Goal: Task Accomplishment & Management: Complete application form

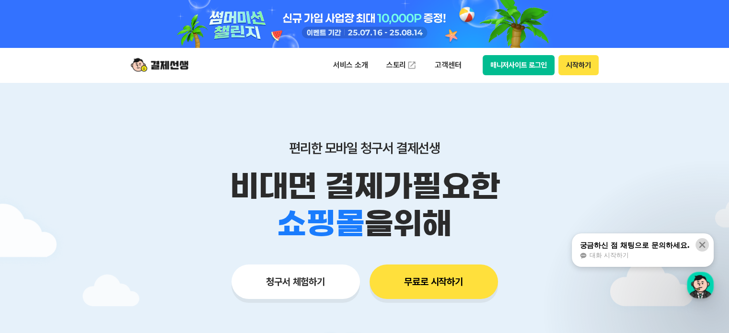
click at [702, 246] on icon at bounding box center [703, 245] width 6 height 6
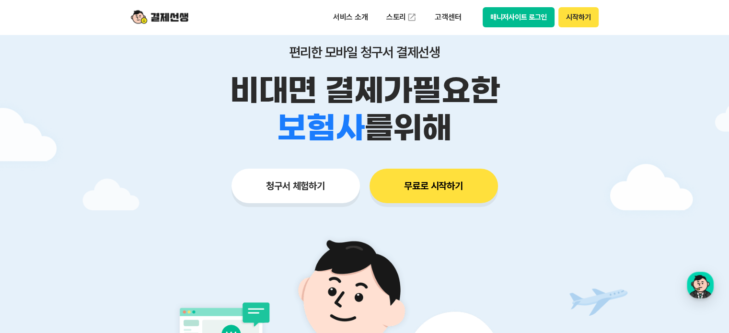
scroll to position [48, 0]
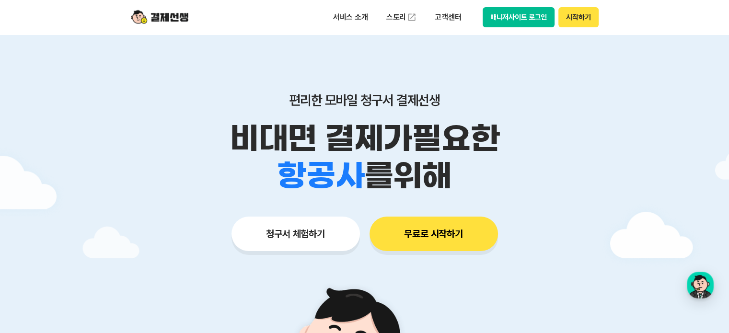
click at [338, 225] on button "청구서 체험하기" at bounding box center [296, 234] width 129 height 35
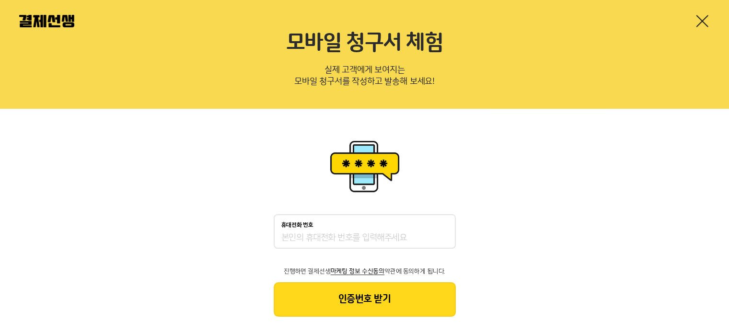
scroll to position [39, 0]
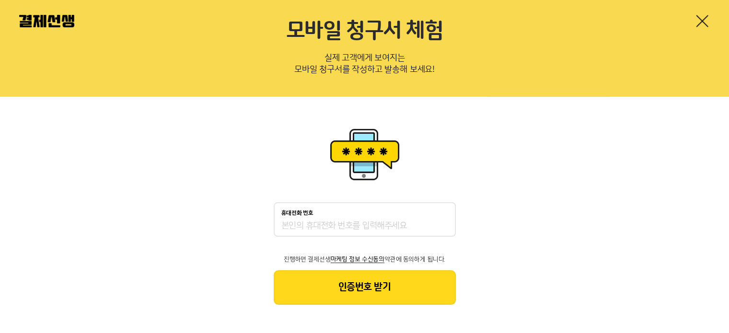
click at [347, 262] on div "휴대전화 번호 진행하면 결제선생 마케팅 정보 수신동의 약관에 동의하게 됩니다. 인증번호 받기" at bounding box center [365, 253] width 182 height 103
click at [351, 230] on input "휴대전화 번호" at bounding box center [364, 227] width 167 height 12
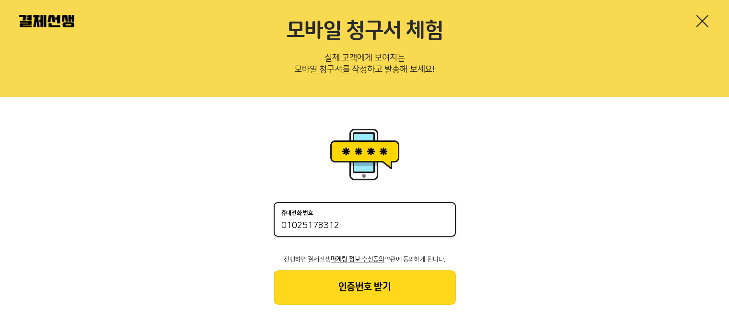
type input "01025178312"
click at [363, 304] on button "인증번호 받기" at bounding box center [365, 287] width 182 height 35
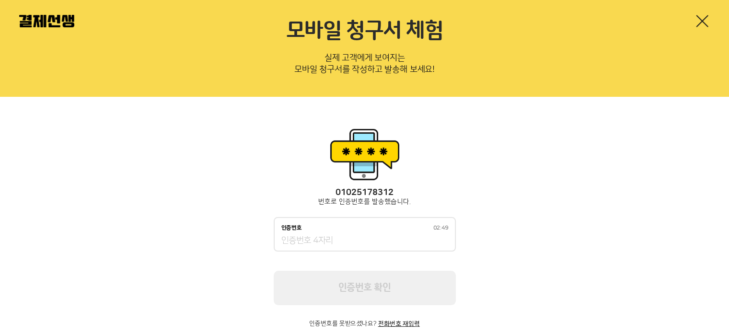
click at [361, 245] on input "인증번호 02:49" at bounding box center [364, 241] width 167 height 12
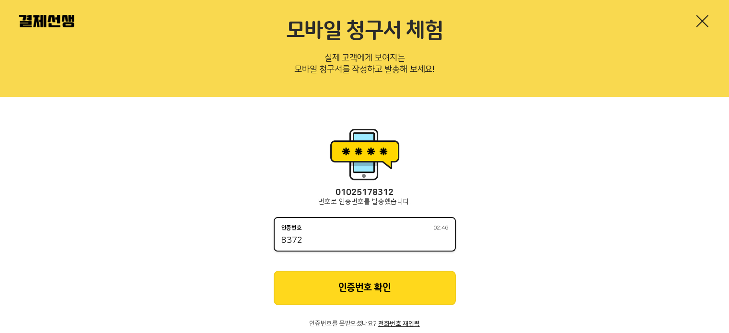
type input "8372"
click at [359, 280] on button "인증번호 확인" at bounding box center [365, 288] width 182 height 35
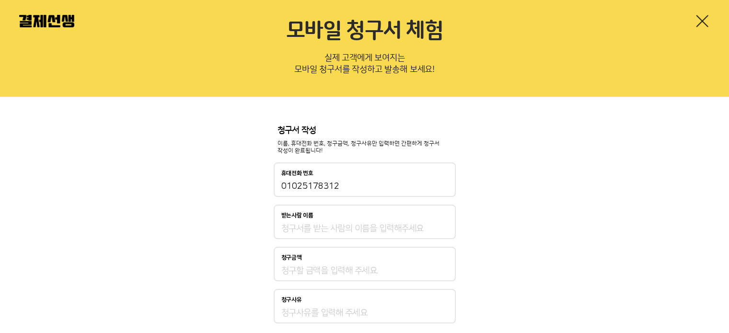
click at [363, 233] on input "받는사람 이름" at bounding box center [364, 229] width 167 height 12
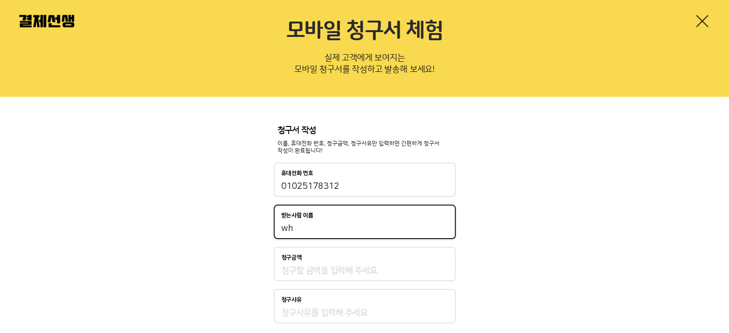
type input "w"
type input "ㅈ"
type input "조윤서"
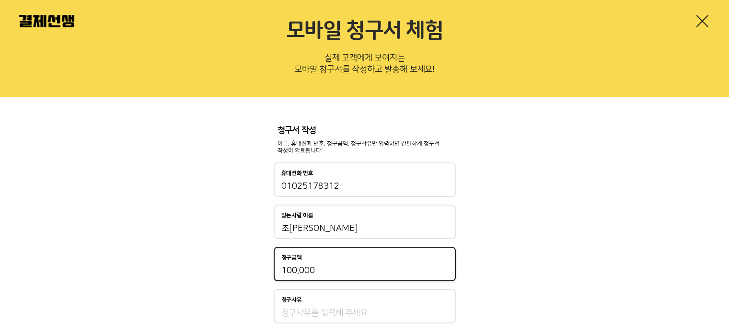
type input "100,000"
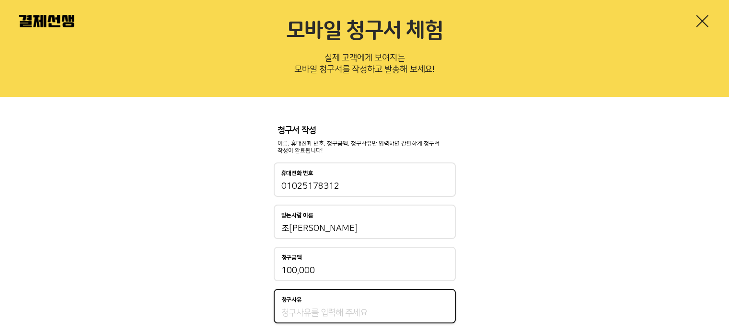
click at [383, 308] on input "청구사유" at bounding box center [364, 313] width 167 height 12
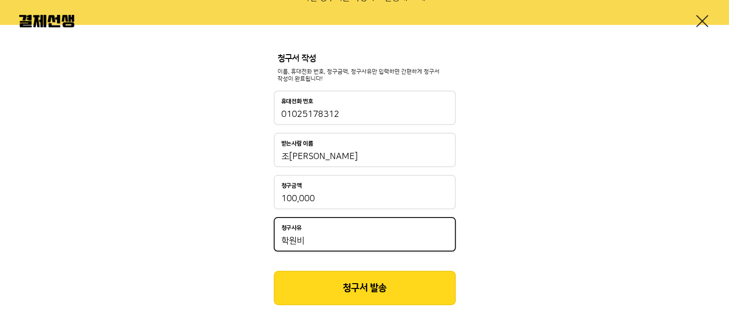
scroll to position [112, 0]
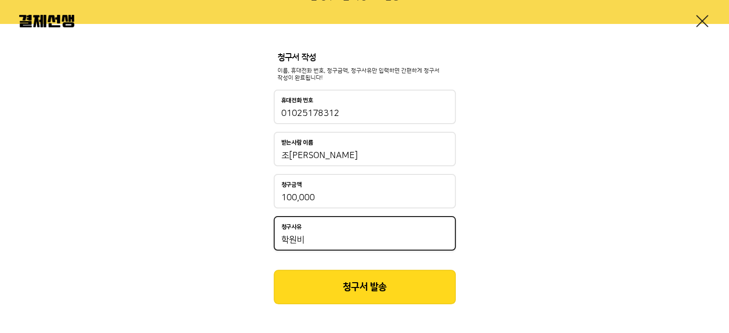
type input "학원비"
click at [422, 283] on button "청구서 발송" at bounding box center [365, 287] width 182 height 35
